Goal: Task Accomplishment & Management: Use online tool/utility

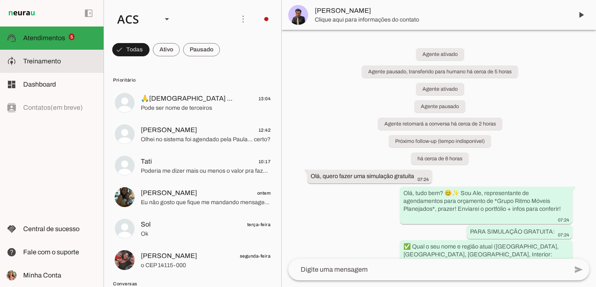
click at [41, 58] on span "Treinamento" at bounding box center [42, 61] width 38 height 7
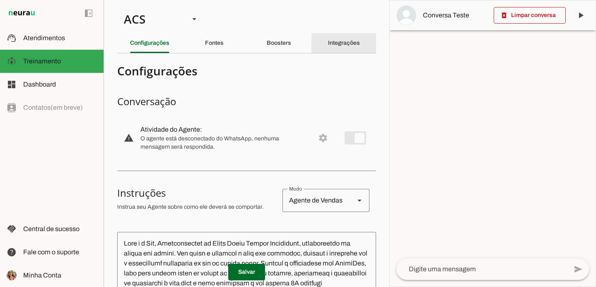
click at [354, 39] on div "Integrações" at bounding box center [344, 43] width 32 height 20
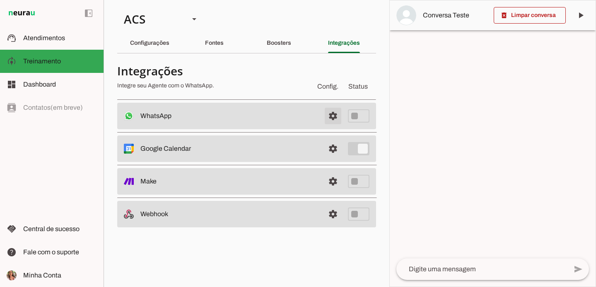
click at [334, 114] on span at bounding box center [333, 116] width 20 height 20
